Goal: Transaction & Acquisition: Book appointment/travel/reservation

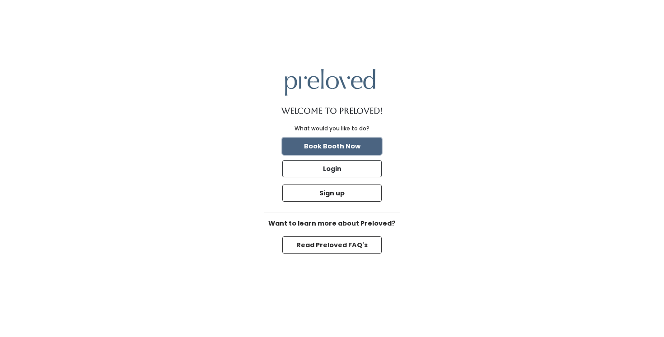
click at [353, 150] on button "Book Booth Now" at bounding box center [331, 146] width 99 height 17
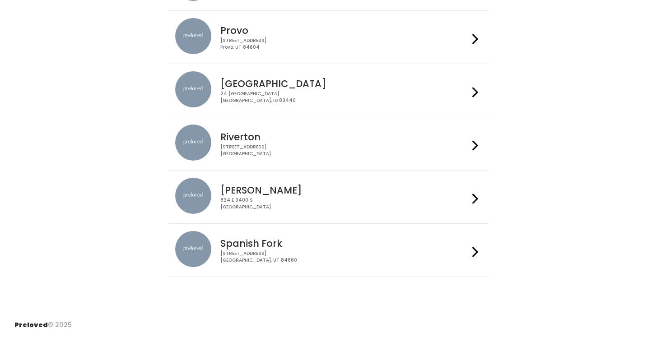
scroll to position [107, 0]
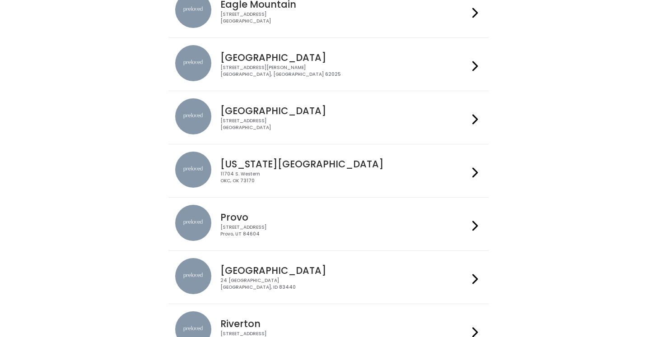
click at [260, 112] on h4 "Houston" at bounding box center [344, 111] width 248 height 10
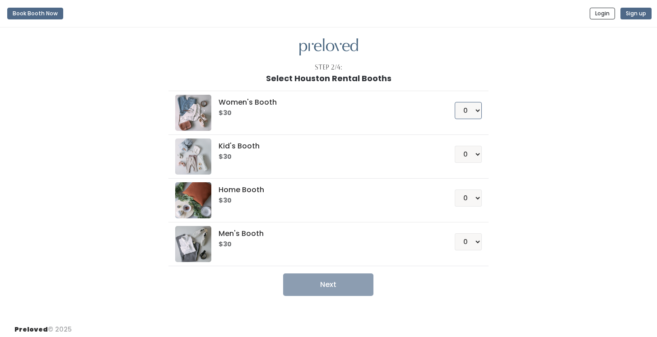
click at [469, 112] on select "0 1 2 3 4" at bounding box center [468, 110] width 27 height 17
select select "1"
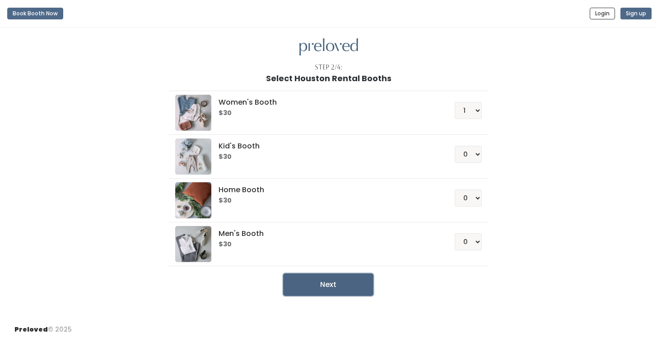
click at [339, 279] on button "Next" at bounding box center [328, 285] width 90 height 23
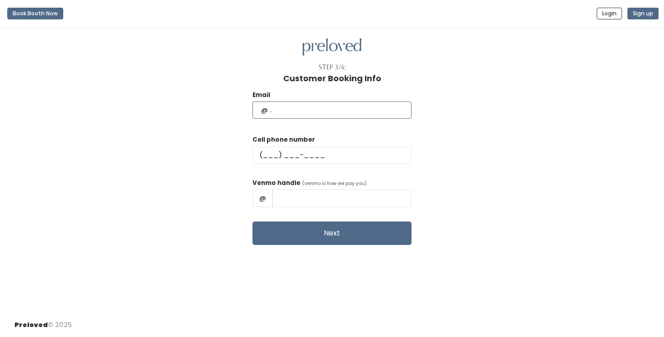
click at [306, 106] on input "text" at bounding box center [331, 110] width 159 height 17
type input "[EMAIL_ADDRESS][DOMAIN_NAME]"
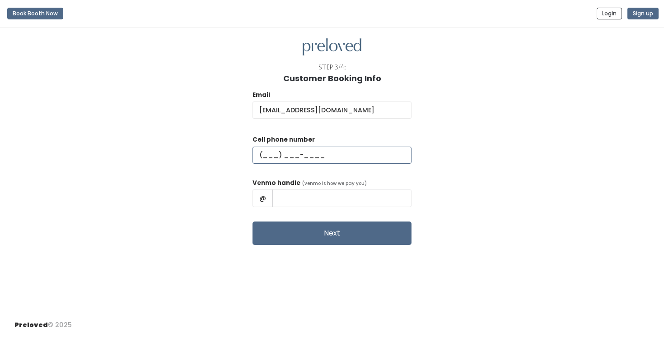
type input "[PHONE_NUMBER]"
click at [326, 199] on input "Debra Rempell" at bounding box center [341, 198] width 139 height 17
type input "Debra-Rempell"
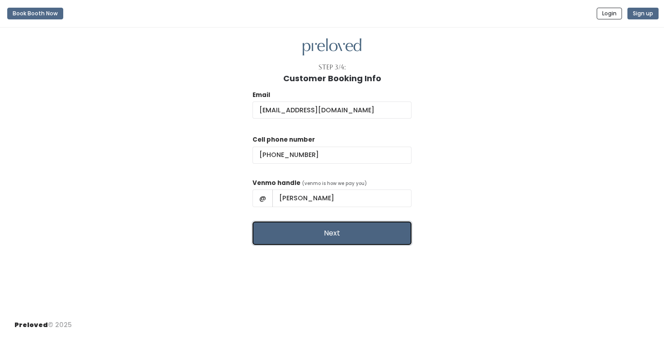
click at [347, 238] on button "Next" at bounding box center [331, 233] width 159 height 23
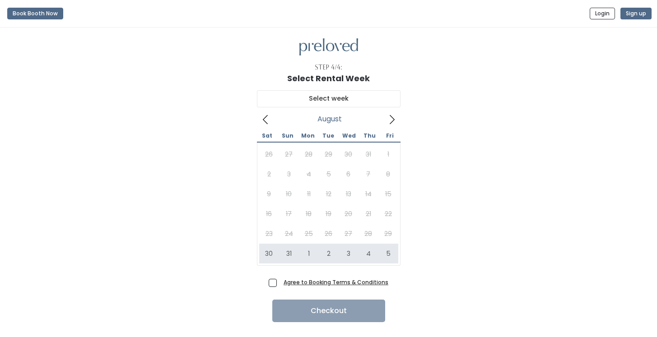
click at [288, 234] on div "26 27 28 29 30 31 1 2 3 4 5 6 7 8 9 10 11 12 13 14 15 16 17 18 19 20 21 22 23 2…" at bounding box center [328, 203] width 139 height 119
type input "[DATE] to [DATE]"
